Goal: Task Accomplishment & Management: Manage account settings

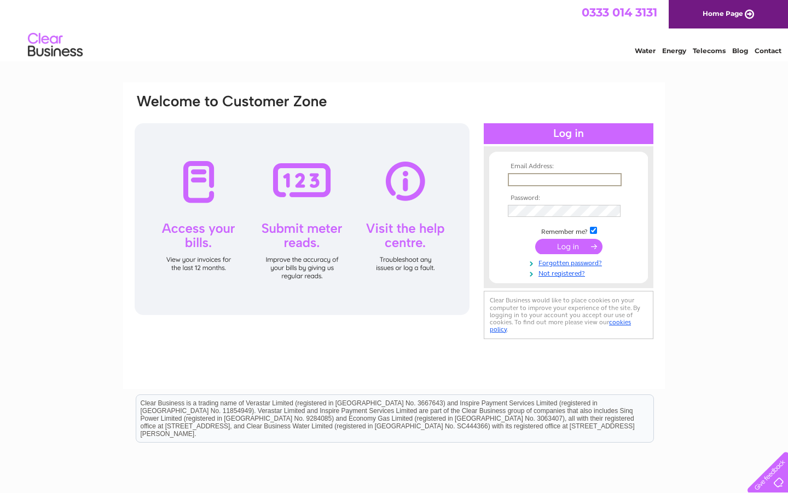
click at [539, 179] on input "text" at bounding box center [565, 179] width 114 height 13
type input "robertwelch64@hotmail.co.uk"
click at [536, 239] on input "submit" at bounding box center [569, 246] width 67 height 15
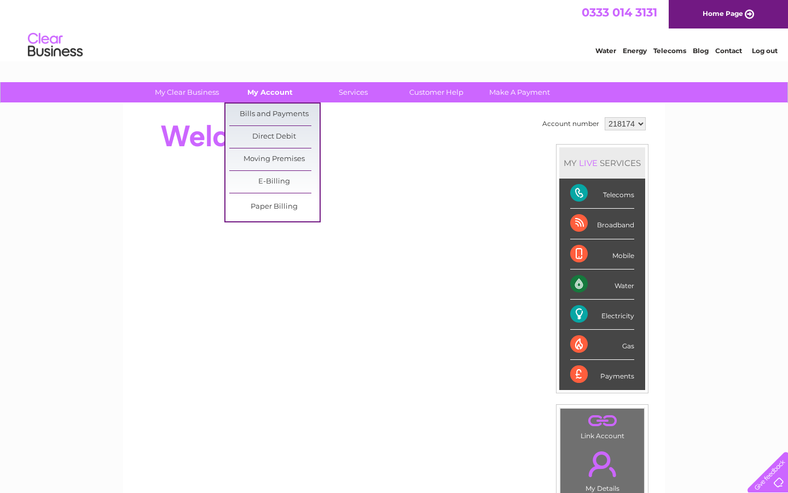
click at [273, 96] on link "My Account" at bounding box center [270, 92] width 90 height 20
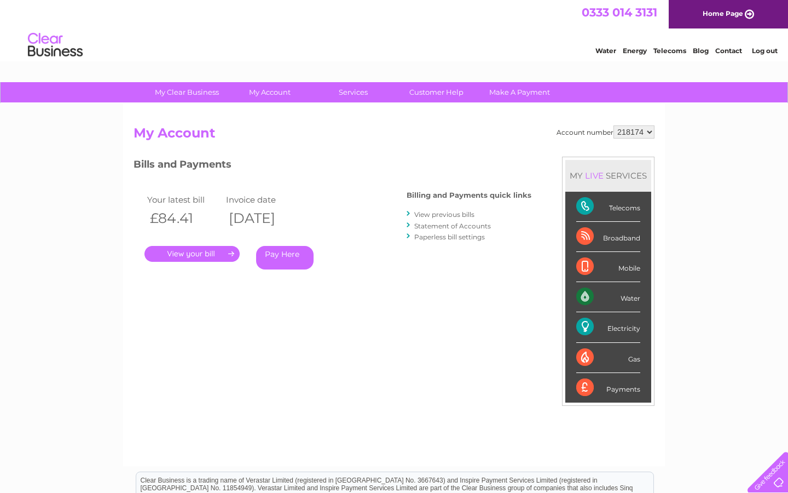
click at [215, 257] on link "." at bounding box center [192, 254] width 95 height 16
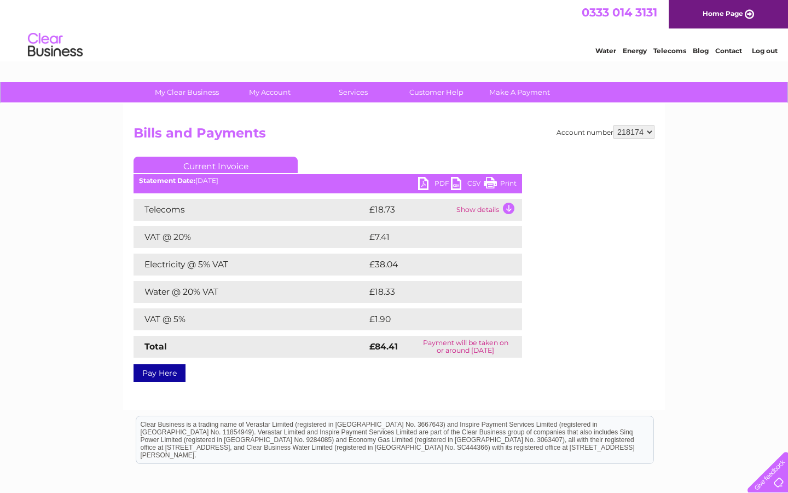
click at [446, 181] on link "PDF" at bounding box center [434, 185] width 33 height 16
